Goal: Transaction & Acquisition: Purchase product/service

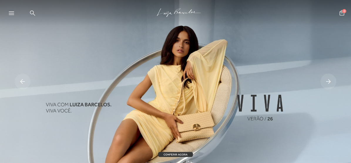
click at [9, 13] on icon at bounding box center [11, 13] width 5 height 4
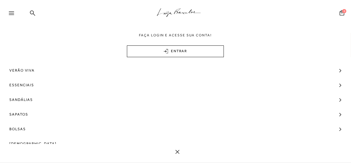
click at [12, 13] on icon at bounding box center [11, 13] width 5 height 4
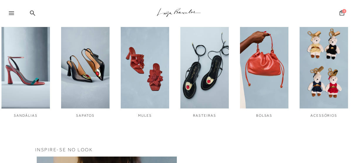
scroll to position [186, 0]
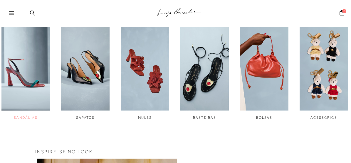
click at [19, 68] on img "1 / 6" at bounding box center [25, 65] width 48 height 91
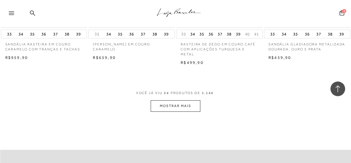
scroll to position [1015, 0]
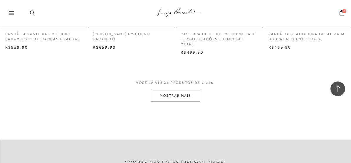
click at [184, 96] on button "MOSTRAR MAIS" at bounding box center [175, 95] width 49 height 11
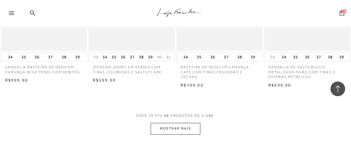
scroll to position [2045, 0]
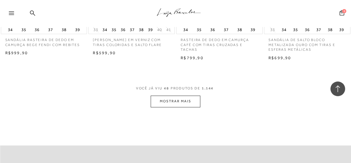
click at [182, 99] on button "MOSTRAR MAIS" at bounding box center [175, 101] width 49 height 11
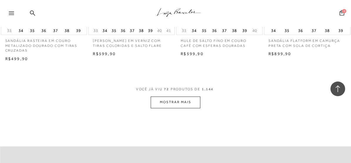
scroll to position [3075, 0]
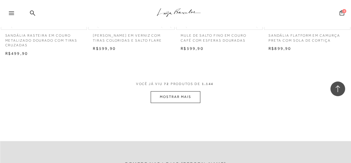
click at [174, 93] on button "MOSTRAR MAIS" at bounding box center [175, 96] width 49 height 11
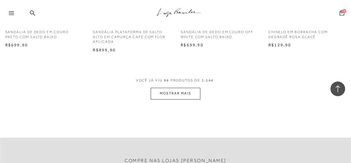
scroll to position [4110, 0]
click at [167, 92] on button "MOSTRAR MAIS" at bounding box center [175, 93] width 49 height 11
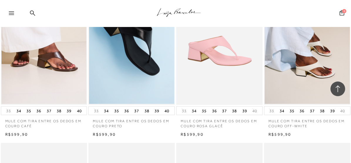
scroll to position [4360, 0]
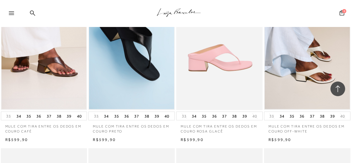
click at [207, 51] on img at bounding box center [220, 46] width 86 height 130
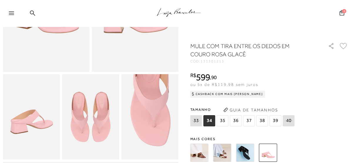
scroll to position [113, 0]
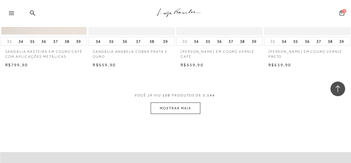
scroll to position [5116, 0]
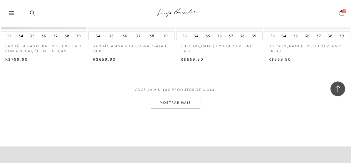
click at [172, 105] on button "MOSTRAR MAIS" at bounding box center [175, 102] width 49 height 11
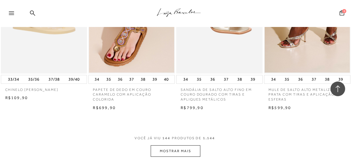
scroll to position [6087, 0]
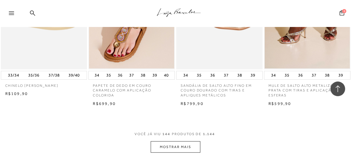
click at [186, 152] on button "MOSTRAR MAIS" at bounding box center [175, 147] width 49 height 11
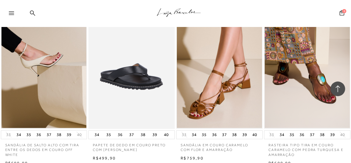
scroll to position [6545, 0]
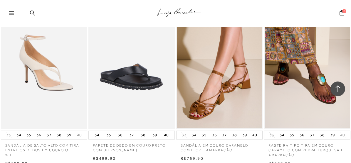
click at [42, 71] on img at bounding box center [44, 65] width 86 height 130
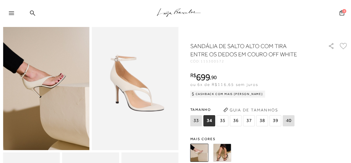
scroll to position [35, 0]
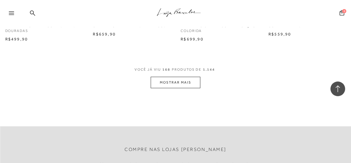
scroll to position [7207, 0]
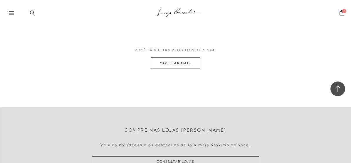
click at [184, 68] on button "MOSTRAR MAIS" at bounding box center [175, 63] width 49 height 11
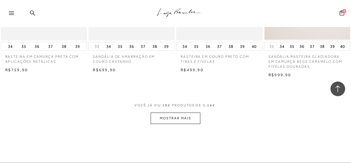
scroll to position [8214, 0]
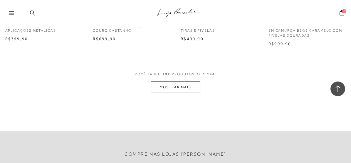
click at [179, 93] on button "MOSTRAR MAIS" at bounding box center [175, 87] width 49 height 11
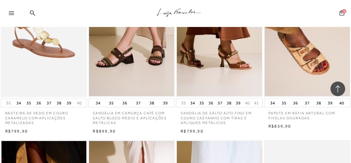
scroll to position [8304, 0]
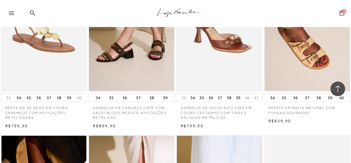
click at [234, 52] on img at bounding box center [220, 27] width 86 height 130
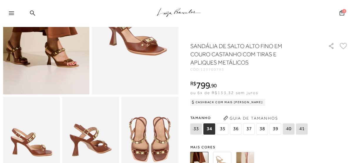
scroll to position [105, 0]
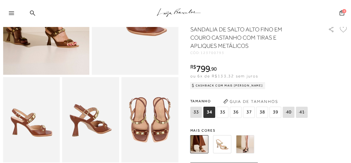
click at [240, 135] on img at bounding box center [245, 144] width 18 height 18
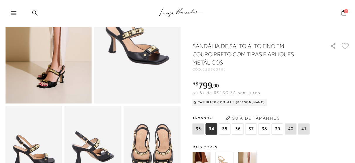
scroll to position [82, 0]
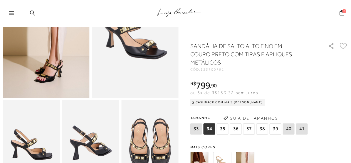
click at [230, 124] on span "36" at bounding box center [236, 129] width 12 height 11
click at [231, 114] on button "Guia de Tamanhos" at bounding box center [250, 118] width 59 height 9
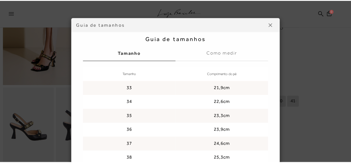
scroll to position [6, 0]
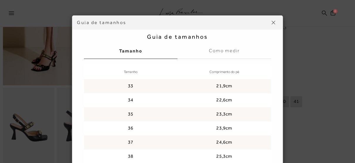
click at [272, 23] on img at bounding box center [274, 23] width 4 height 4
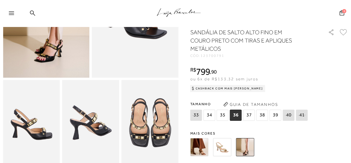
scroll to position [106, 0]
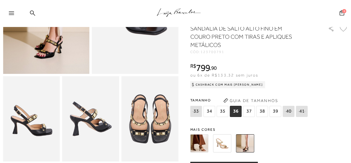
click at [191, 135] on img at bounding box center [199, 144] width 18 height 18
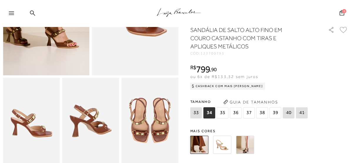
scroll to position [143, 0]
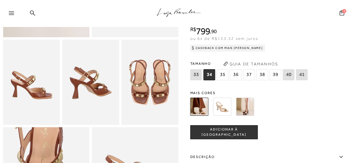
click at [238, 98] on img at bounding box center [245, 107] width 18 height 18
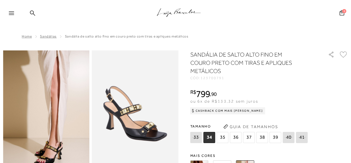
click at [230, 139] on span "36" at bounding box center [236, 137] width 12 height 11
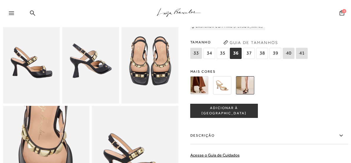
scroll to position [180, 0]
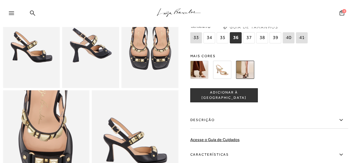
click at [222, 90] on span "ADICIONAR À SACOLA" at bounding box center [224, 95] width 67 height 10
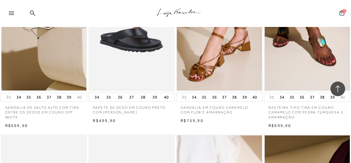
scroll to position [6603, 0]
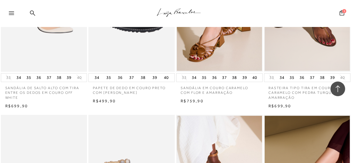
click at [53, 44] on img at bounding box center [44, 7] width 86 height 130
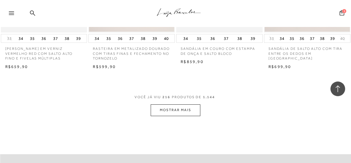
scroll to position [9238, 0]
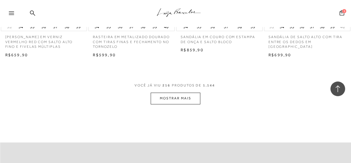
click at [183, 104] on button "MOSTRAR MAIS" at bounding box center [175, 98] width 49 height 11
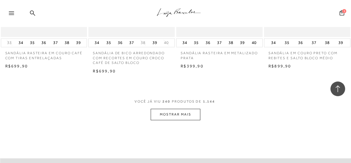
scroll to position [10264, 0]
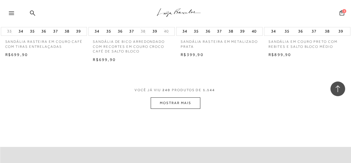
click at [182, 109] on button "MOSTRAR MAIS" at bounding box center [175, 103] width 49 height 11
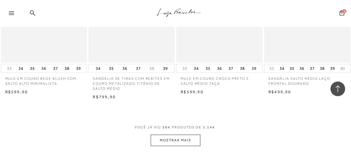
scroll to position [11286, 0]
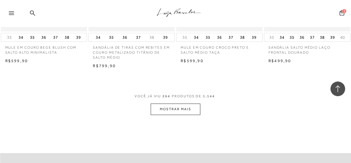
click at [189, 115] on button "MOSTRAR MAIS" at bounding box center [175, 109] width 49 height 11
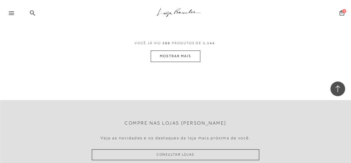
scroll to position [12383, 0]
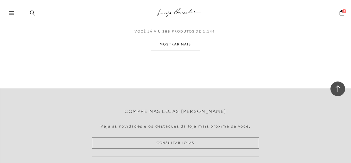
click at [184, 50] on button "MOSTRAR MAIS" at bounding box center [175, 44] width 49 height 11
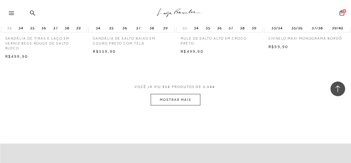
scroll to position [13409, 0]
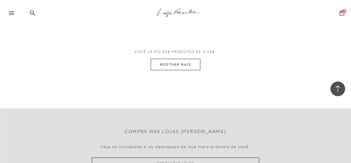
click at [173, 70] on button "MOSTRAR MAIS" at bounding box center [175, 64] width 49 height 11
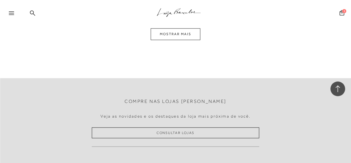
click at [174, 40] on button "MOSTRAR MAIS" at bounding box center [175, 33] width 49 height 11
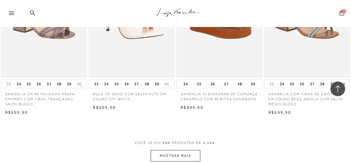
scroll to position [15453, 0]
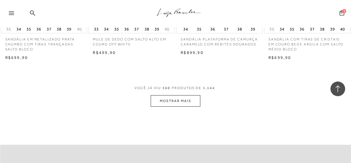
click at [9, 12] on icon at bounding box center [11, 13] width 5 height 4
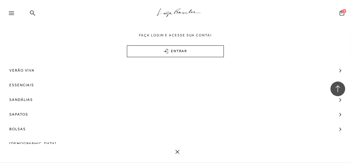
click at [10, 13] on icon at bounding box center [11, 13] width 5 height 4
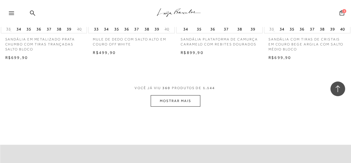
click at [10, 13] on icon at bounding box center [11, 13] width 5 height 4
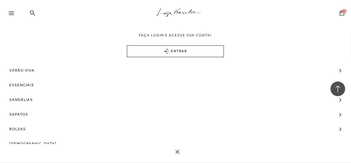
click at [10, 13] on icon at bounding box center [11, 13] width 5 height 4
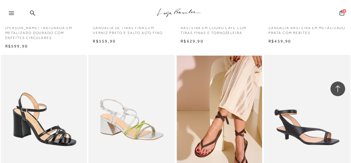
scroll to position [12453, 0]
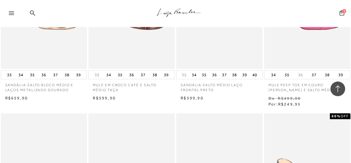
click at [11, 11] on icon at bounding box center [11, 13] width 5 height 4
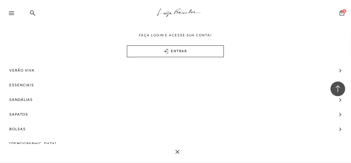
click at [11, 11] on icon at bounding box center [11, 13] width 5 height 4
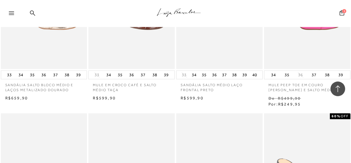
click at [11, 14] on icon at bounding box center [11, 13] width 5 height 4
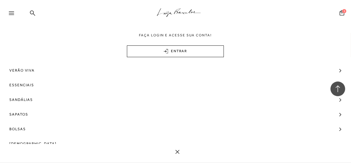
click at [11, 14] on icon at bounding box center [11, 13] width 5 height 4
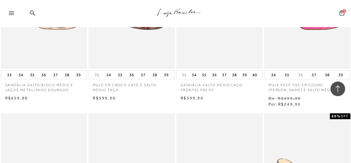
click at [11, 14] on icon at bounding box center [11, 13] width 5 height 4
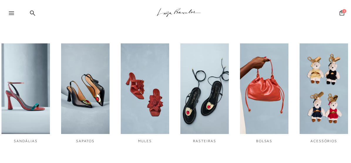
scroll to position [168, 0]
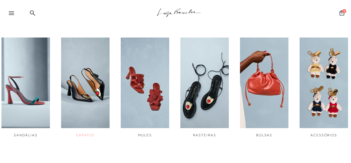
click at [87, 68] on img "2 / 6" at bounding box center [85, 83] width 48 height 91
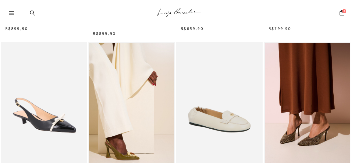
scroll to position [180, 0]
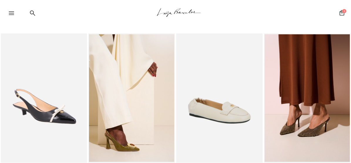
click at [13, 12] on icon at bounding box center [11, 13] width 5 height 4
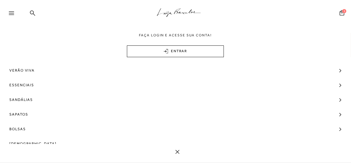
click at [102, 11] on div ".a{fill-rule:evenodd;stroke:#000!important;stroke-width:0!important;}" at bounding box center [185, 13] width 332 height 27
click at [342, 12] on div "1" at bounding box center [342, 14] width 8 height 8
click at [338, 16] on div "1" at bounding box center [342, 14] width 8 height 8
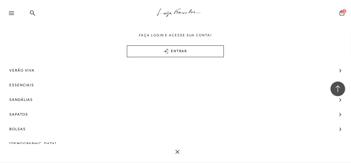
click at [338, 16] on div "1" at bounding box center [342, 14] width 8 height 8
click at [287, 21] on div ".a{fill-rule:evenodd;stroke:#000!important;stroke-width:0!important;}" at bounding box center [185, 13] width 332 height 27
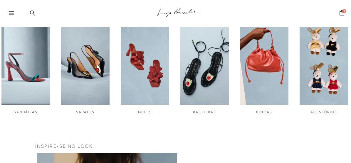
scroll to position [180, 0]
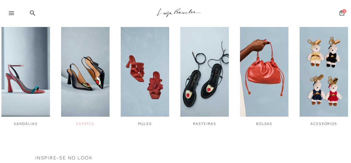
click at [91, 74] on img "2 / 6" at bounding box center [85, 71] width 48 height 91
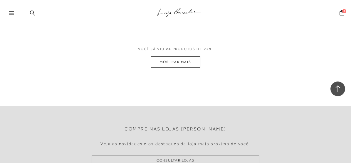
scroll to position [1061, 0]
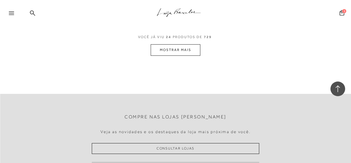
click at [173, 49] on button "MOSTRAR MAIS" at bounding box center [175, 49] width 49 height 11
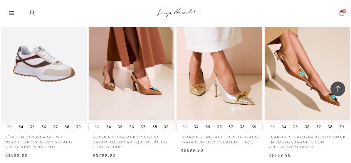
scroll to position [1096, 0]
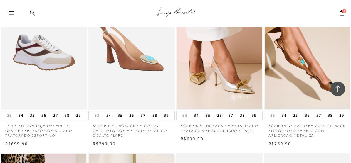
click at [142, 65] on img at bounding box center [132, 45] width 86 height 130
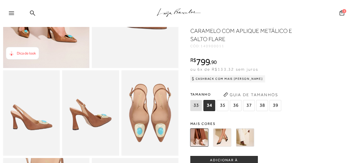
scroll to position [117, 0]
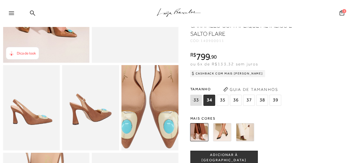
click at [136, 107] on img at bounding box center [147, 90] width 114 height 171
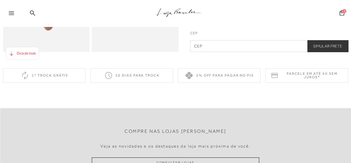
scroll to position [360, 0]
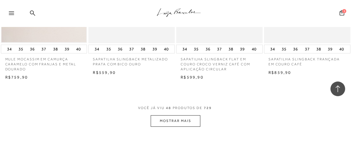
scroll to position [2056, 0]
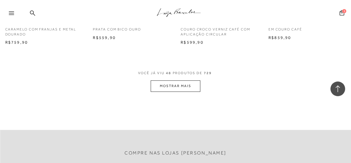
click at [170, 85] on button "MOSTRAR MAIS" at bounding box center [175, 85] width 49 height 11
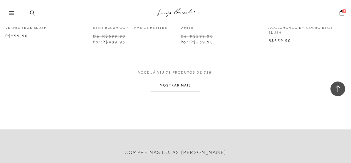
scroll to position [3129, 0]
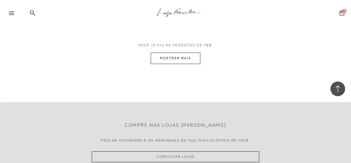
click at [167, 58] on button "MOSTRAR MAIS" at bounding box center [175, 58] width 49 height 11
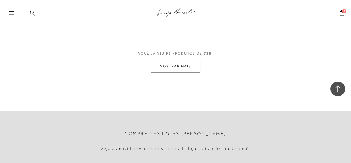
scroll to position [4159, 0]
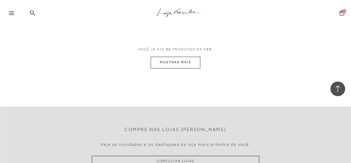
click at [164, 62] on button "MOSTRAR MAIS" at bounding box center [175, 62] width 49 height 11
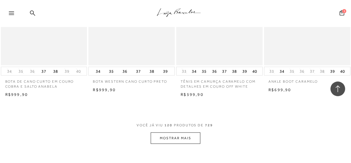
scroll to position [5134, 0]
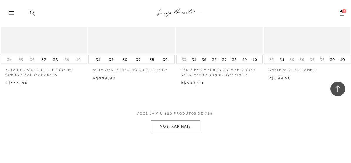
click at [188, 124] on button "MOSTRAR MAIS" at bounding box center [175, 126] width 49 height 11
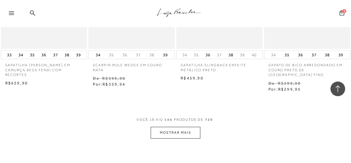
scroll to position [6203, 0]
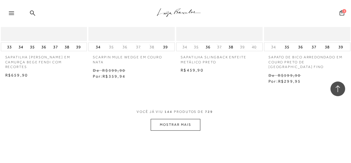
click at [189, 119] on button "MOSTRAR MAIS" at bounding box center [175, 124] width 49 height 11
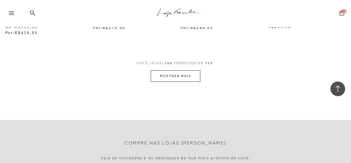
scroll to position [7308, 0]
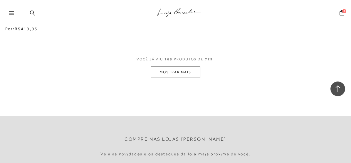
click at [171, 67] on button "MOSTRAR MAIS" at bounding box center [175, 72] width 49 height 11
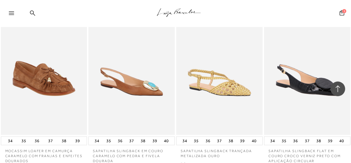
scroll to position [2206, 0]
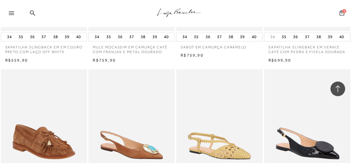
click at [9, 11] on div at bounding box center [14, 15] width 11 height 9
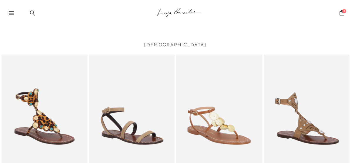
scroll to position [819, 0]
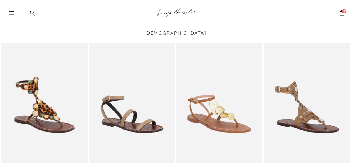
click at [12, 12] on icon at bounding box center [11, 13] width 5 height 4
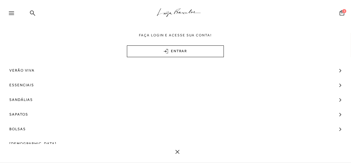
scroll to position [0, 0]
click at [293, 11] on div ".a{fill-rule:evenodd;stroke:#000!important;stroke-width:0!important;}" at bounding box center [185, 13] width 332 height 27
click at [340, 13] on icon at bounding box center [342, 13] width 5 height 6
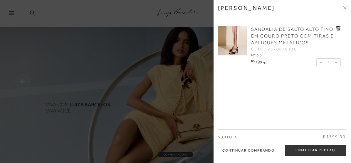
click at [344, 8] on icon at bounding box center [344, 8] width 2 height 2
